Goal: Task Accomplishment & Management: Manage account settings

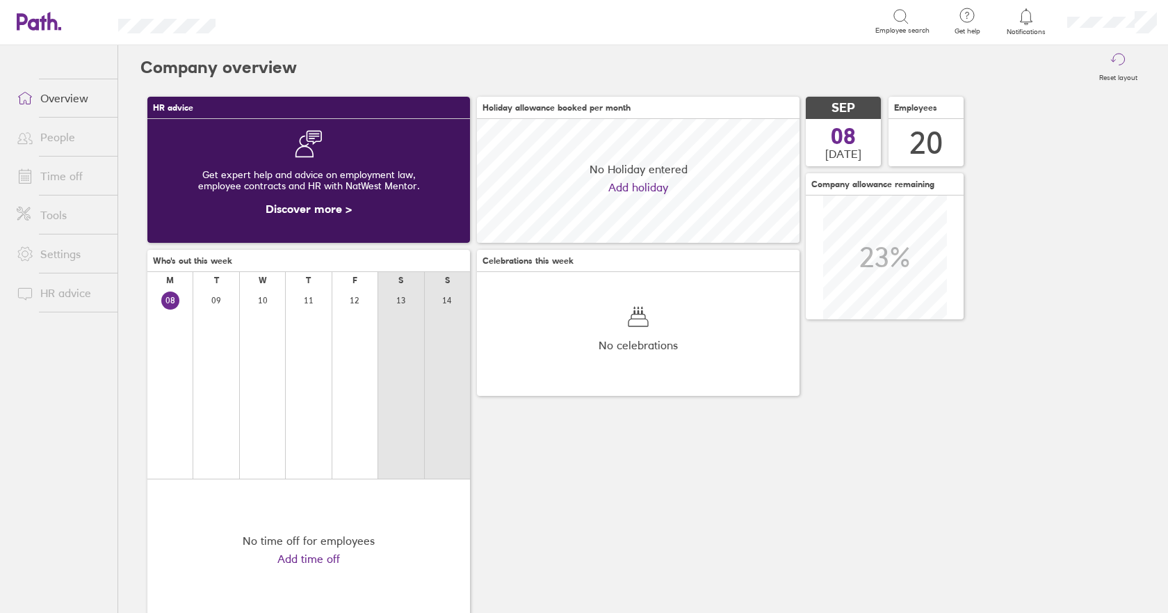
scroll to position [124, 323]
click at [47, 178] on link "Time off" at bounding box center [62, 176] width 112 height 28
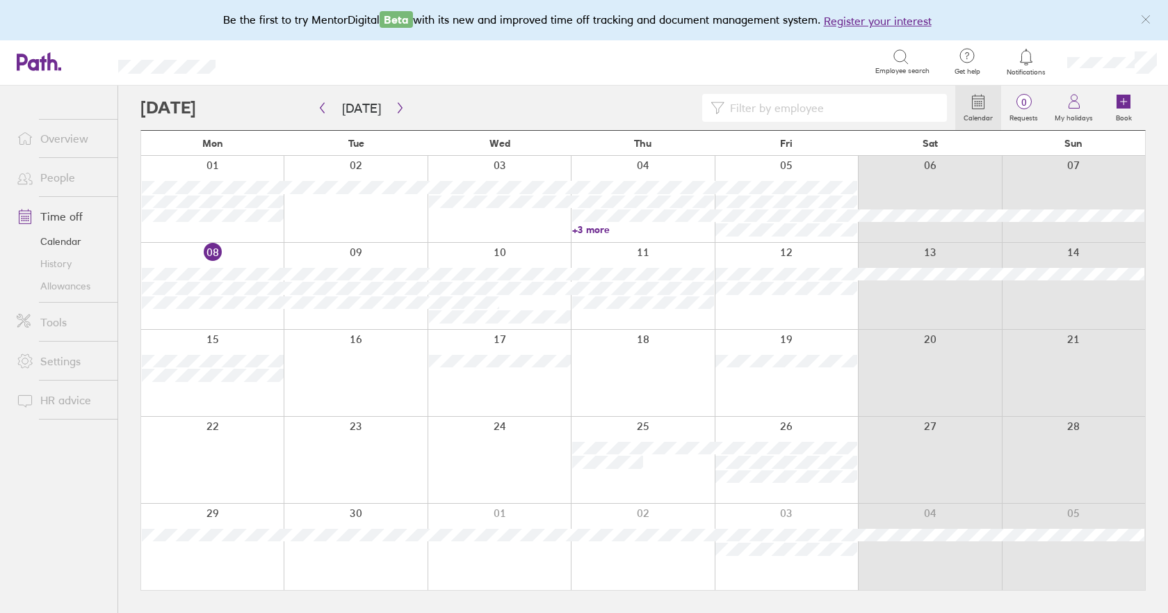
click at [68, 283] on link "Allowances" at bounding box center [62, 286] width 112 height 22
